Goal: Information Seeking & Learning: Learn about a topic

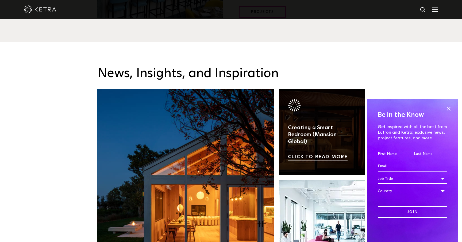
scroll to position [823, 0]
click at [323, 128] on link at bounding box center [322, 132] width 86 height 86
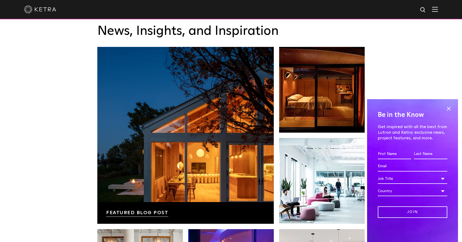
scroll to position [865, 0]
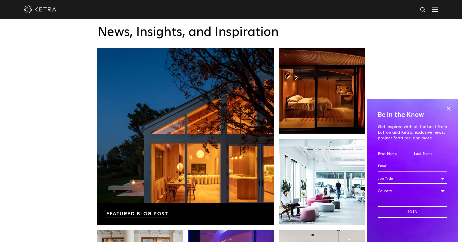
click at [437, 7] on img at bounding box center [435, 9] width 6 height 5
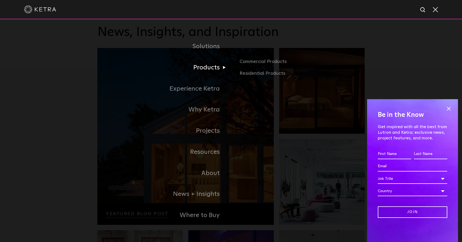
click at [214, 67] on link "Products" at bounding box center [164, 67] width 134 height 21
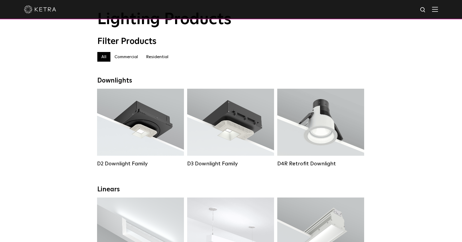
scroll to position [36, 0]
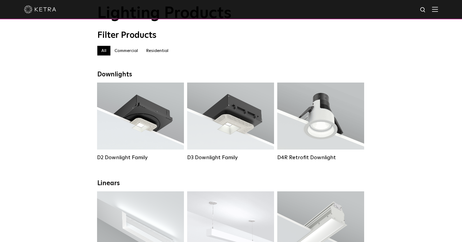
click at [157, 48] on label "Residential" at bounding box center [157, 51] width 31 height 10
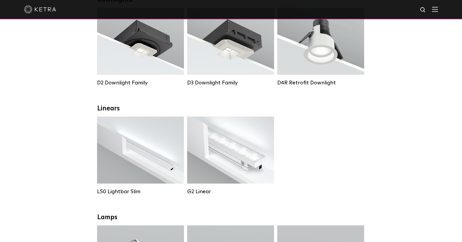
scroll to position [113, 0]
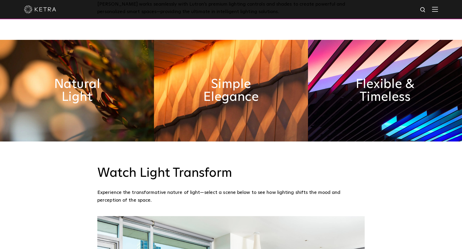
scroll to position [308, 0]
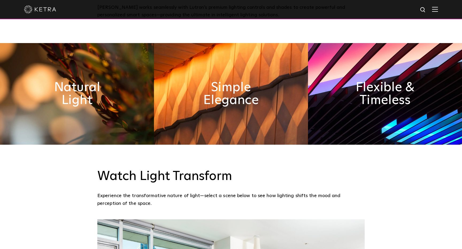
click at [109, 96] on img at bounding box center [77, 94] width 154 height 102
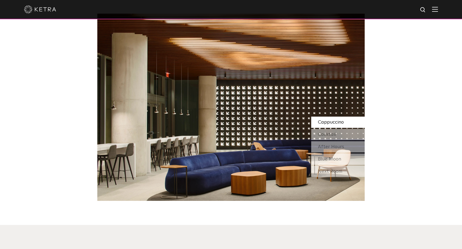
scroll to position [464, 0]
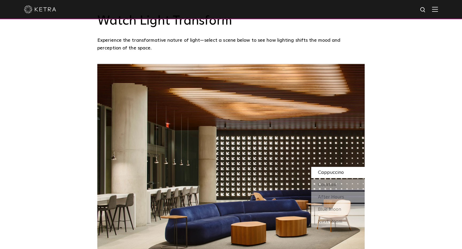
click at [436, 9] on img at bounding box center [435, 9] width 6 height 5
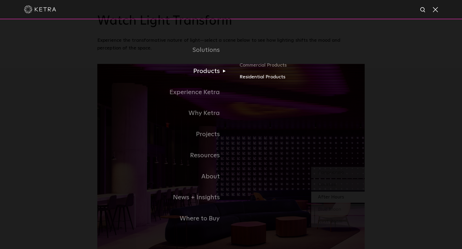
click at [247, 75] on link "Residential Products" at bounding box center [302, 77] width 125 height 8
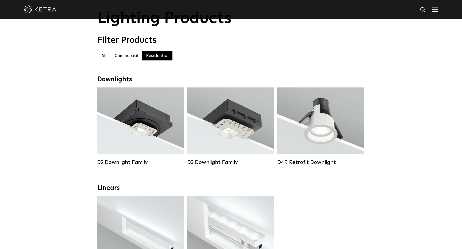
scroll to position [31, 0]
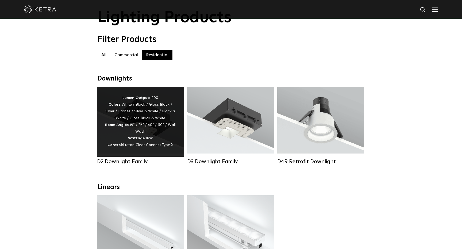
click at [139, 128] on div "Lumen Output: 1200 Colors: White / Black / Gloss Black / Silver / Bronze / Silv…" at bounding box center [140, 122] width 71 height 54
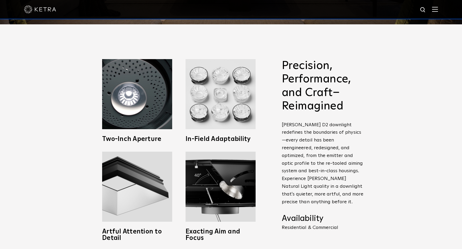
scroll to position [225, 0]
